Goal: Task Accomplishment & Management: Manage account settings

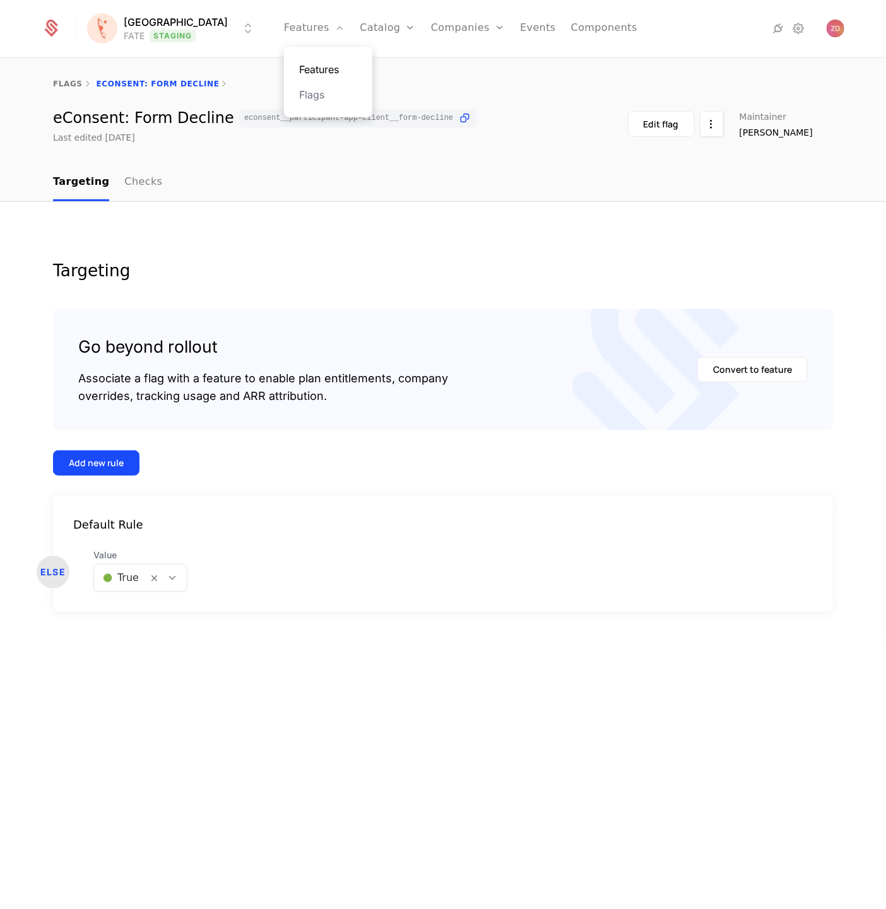
click at [305, 68] on link "Features" at bounding box center [328, 69] width 58 height 15
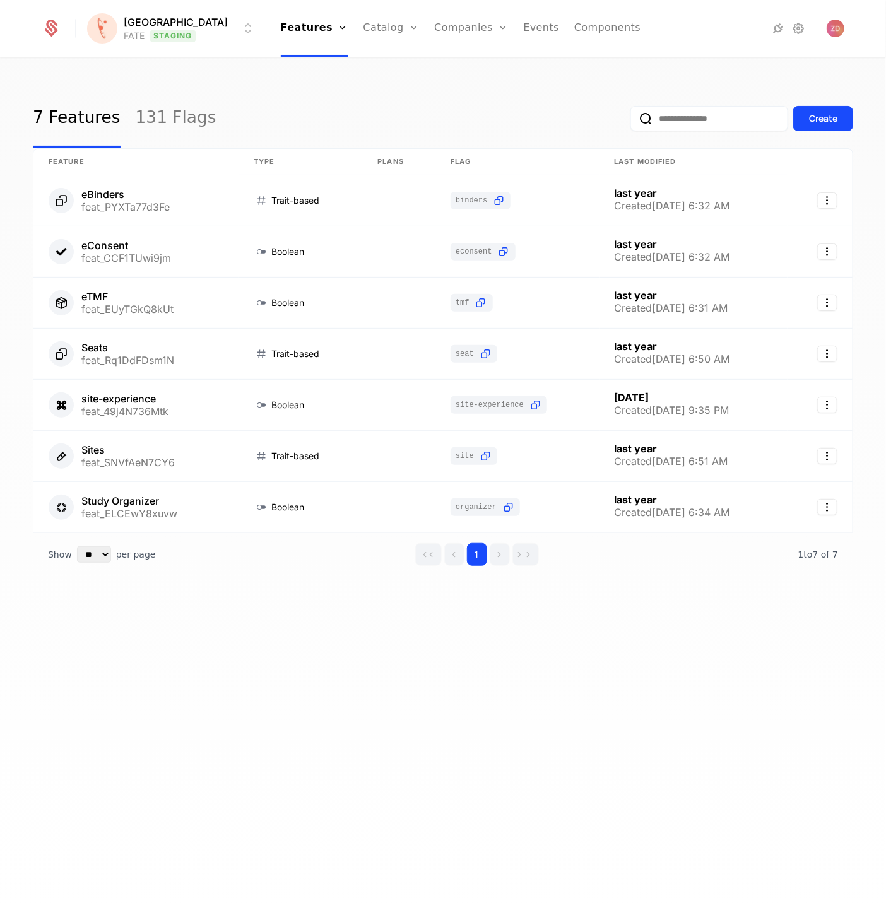
click at [659, 115] on input "email" at bounding box center [709, 118] width 158 height 25
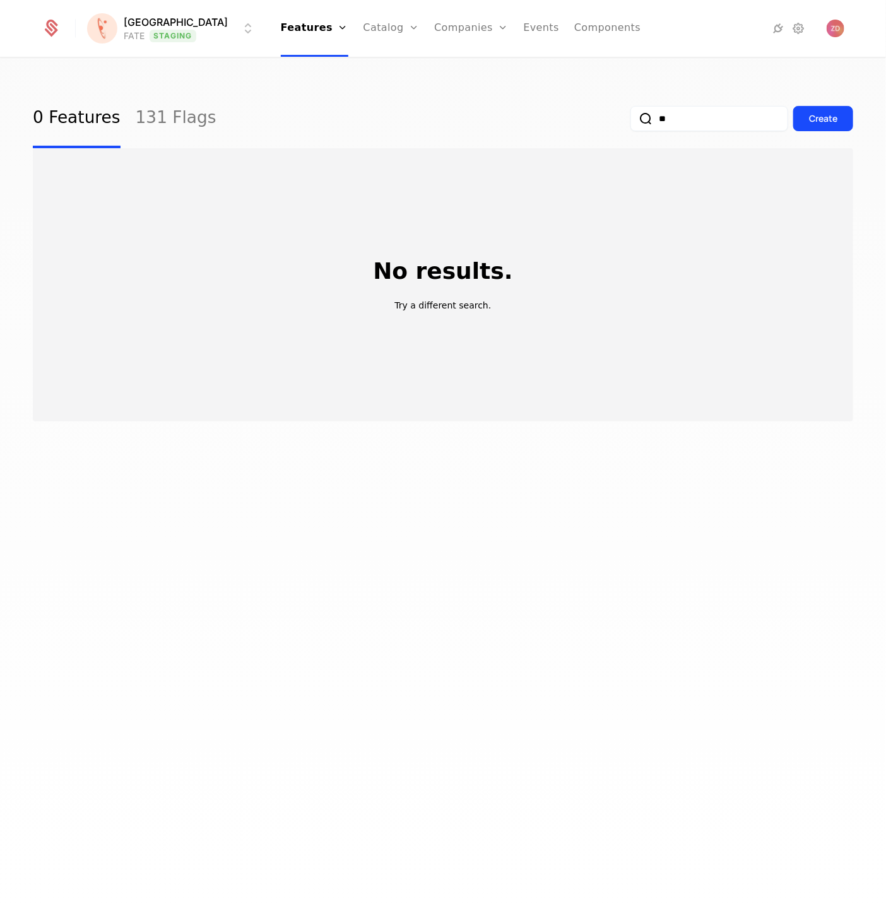
type input "*"
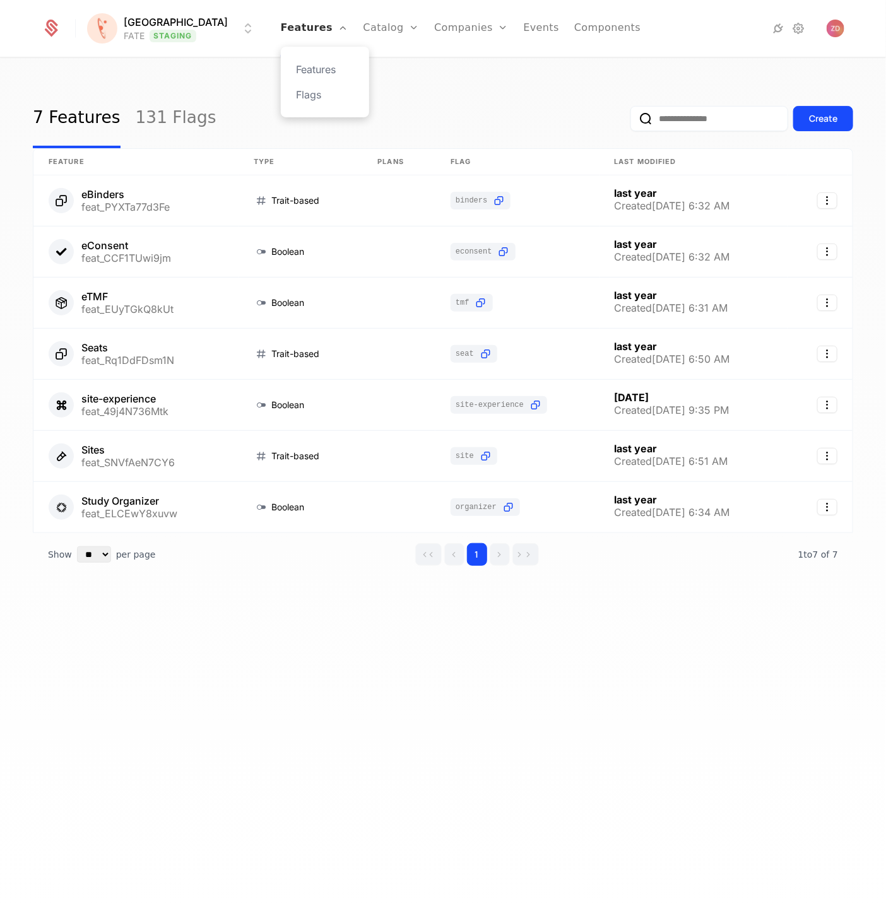
click at [322, 40] on link "Features" at bounding box center [314, 28] width 67 height 57
click at [310, 92] on link "Flags" at bounding box center [325, 94] width 58 height 15
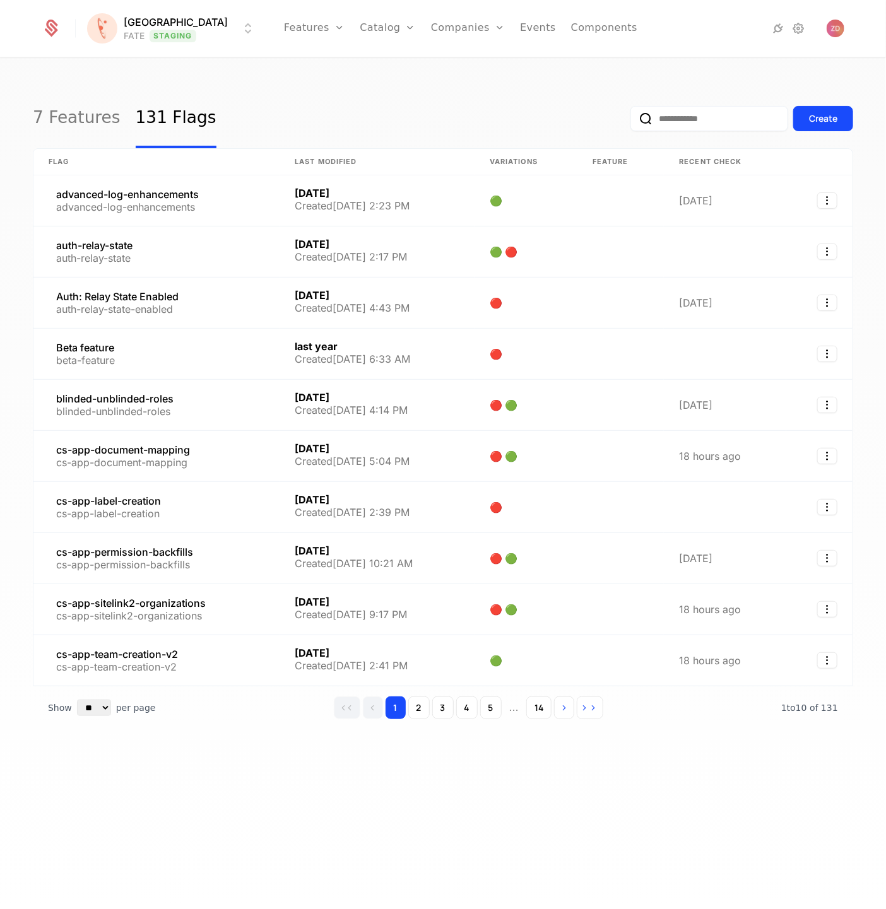
click at [671, 120] on input "email" at bounding box center [709, 118] width 158 height 25
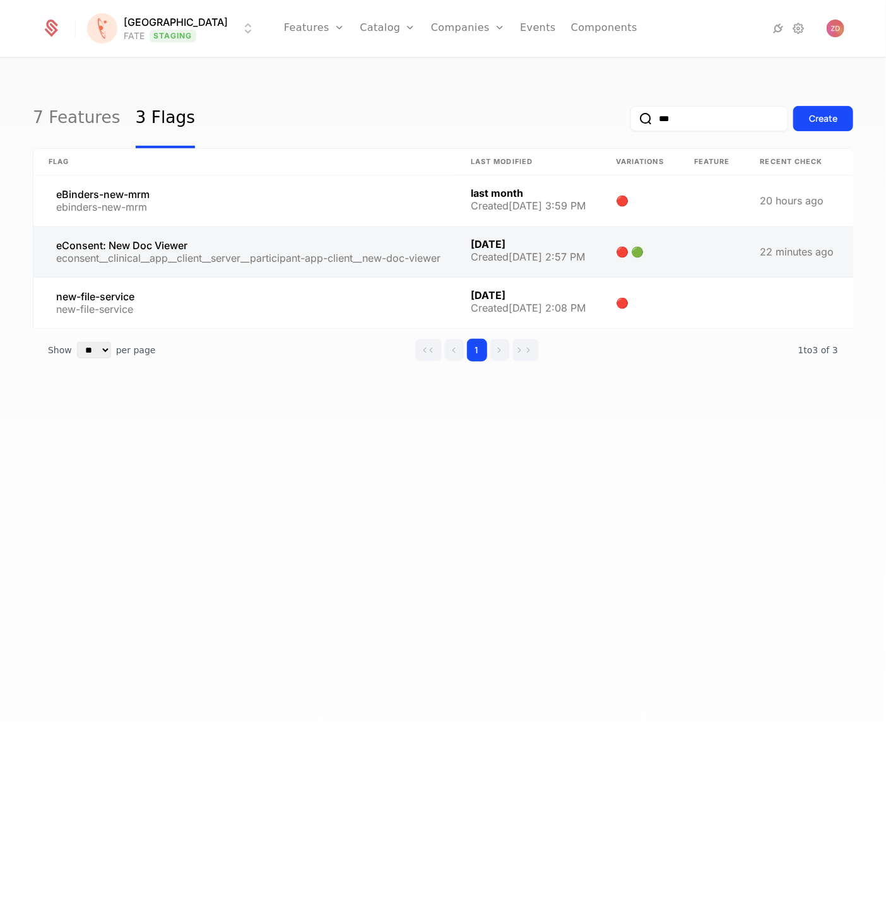
type input "***"
click at [235, 247] on link at bounding box center [244, 251] width 422 height 50
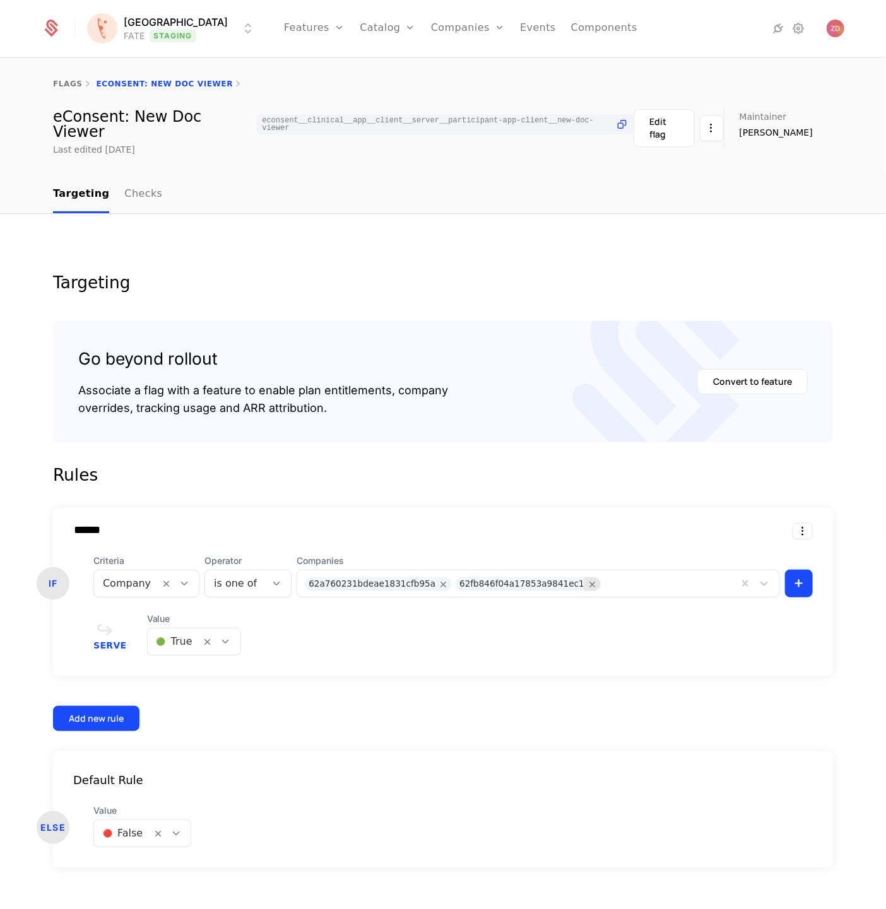
click at [587, 578] on icon "Remove 62fb846f04a17853a9841ec1" at bounding box center [592, 583] width 11 height 11
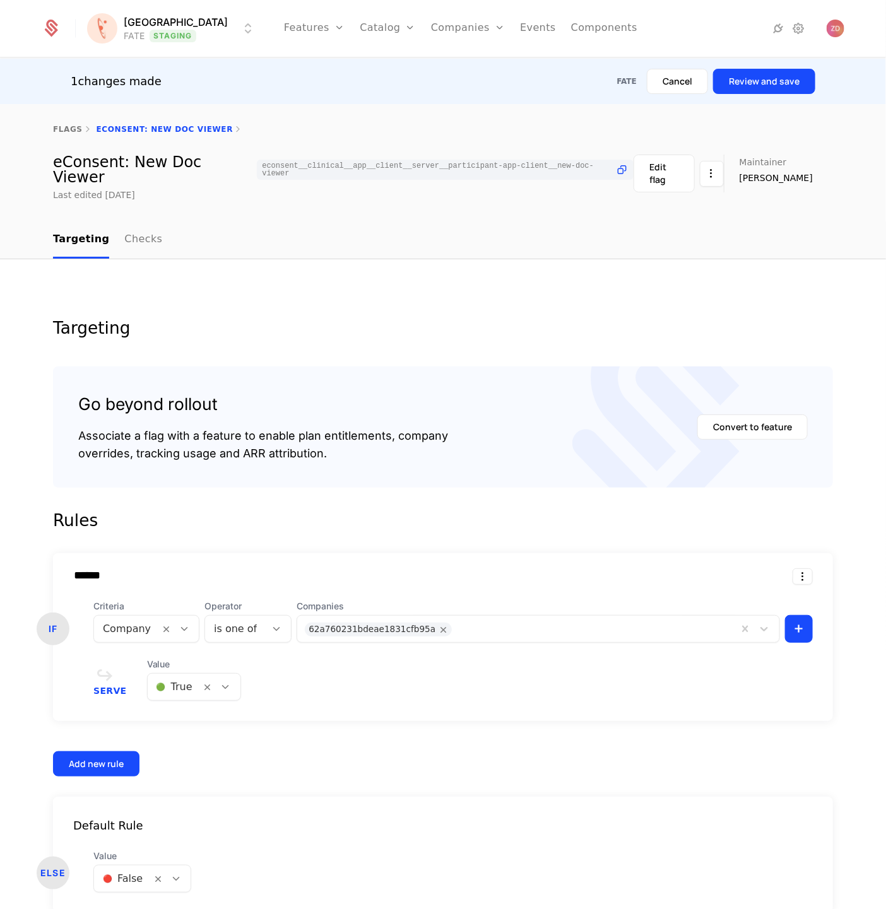
click at [733, 290] on div "Targeting Go beyond rollout Associate a flag with a feature to enable plan enti…" at bounding box center [443, 616] width 886 height 714
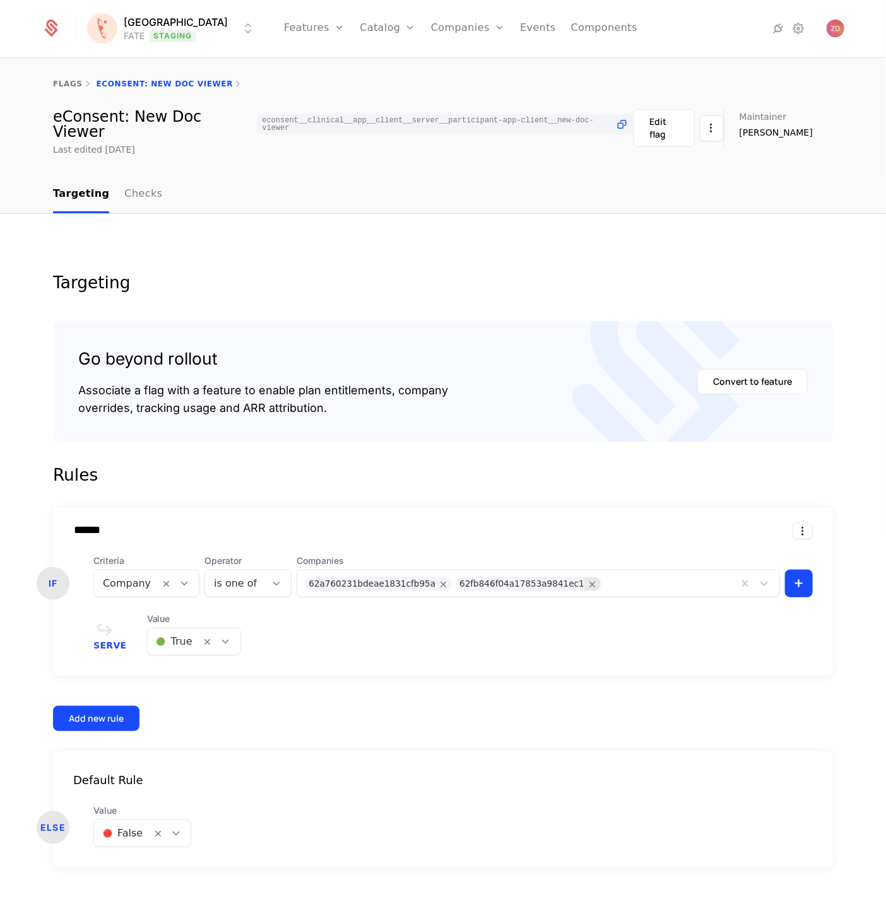
click at [587, 578] on icon "Remove 62fb846f04a17853a9841ec1" at bounding box center [592, 583] width 11 height 11
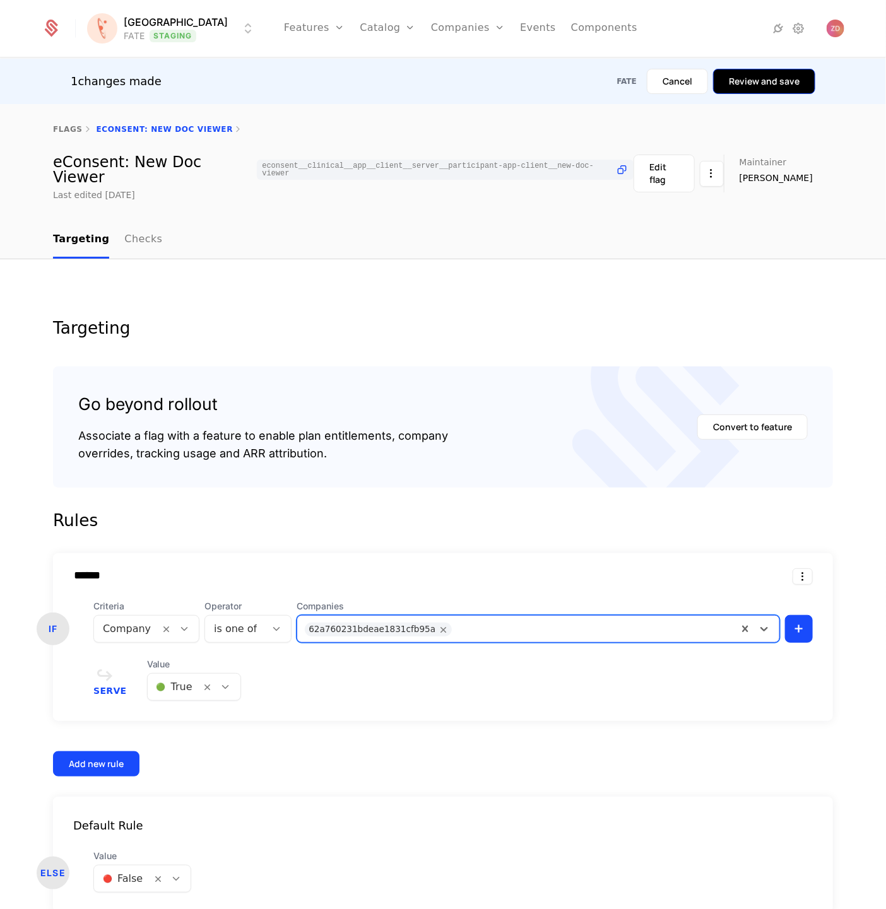
click at [758, 73] on button "Review and save" at bounding box center [764, 81] width 102 height 25
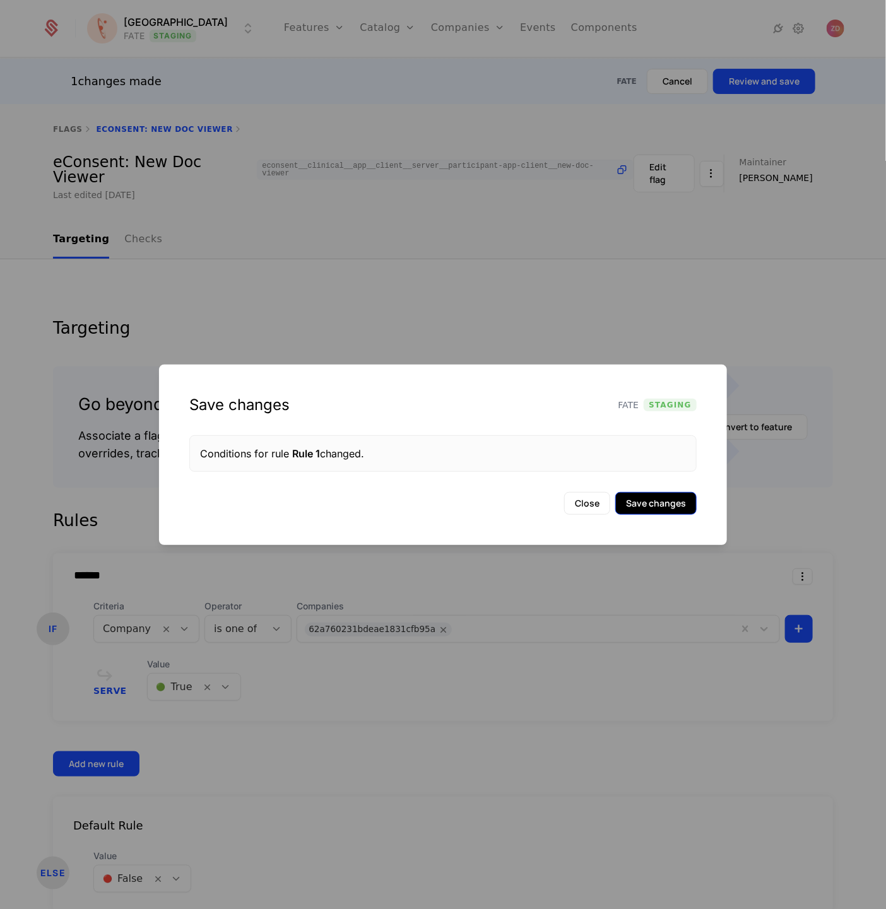
click at [640, 497] on button "Save changes" at bounding box center [655, 503] width 81 height 23
